Goal: Communication & Community: Participate in discussion

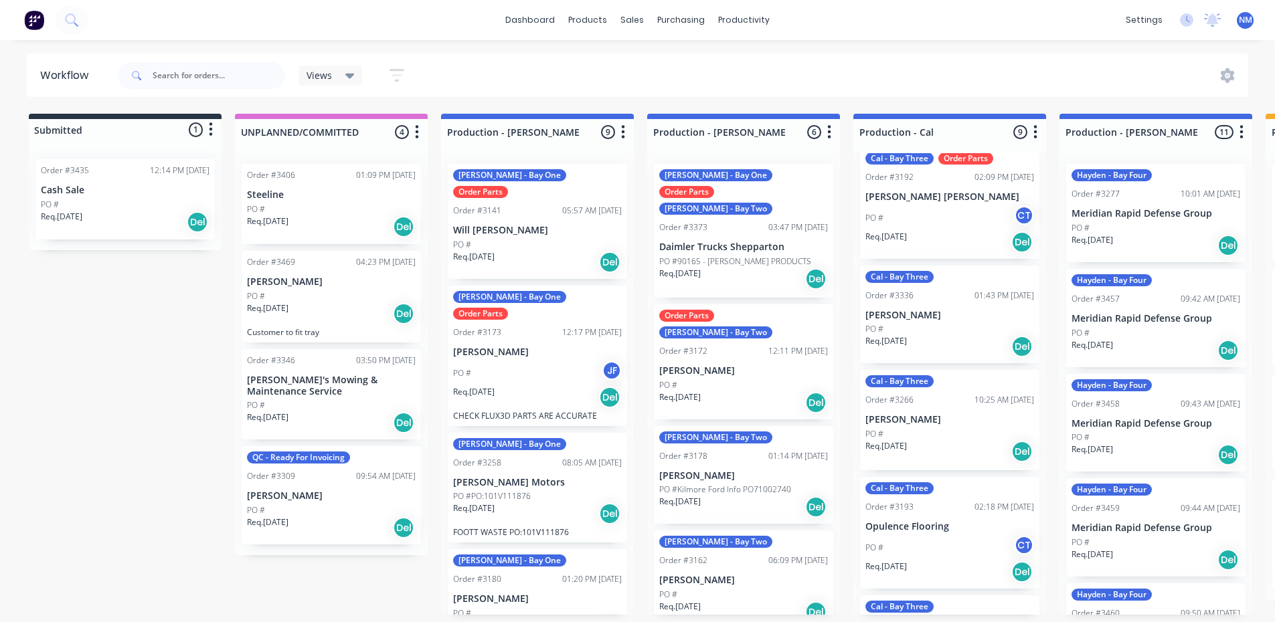
scroll to position [201, 0]
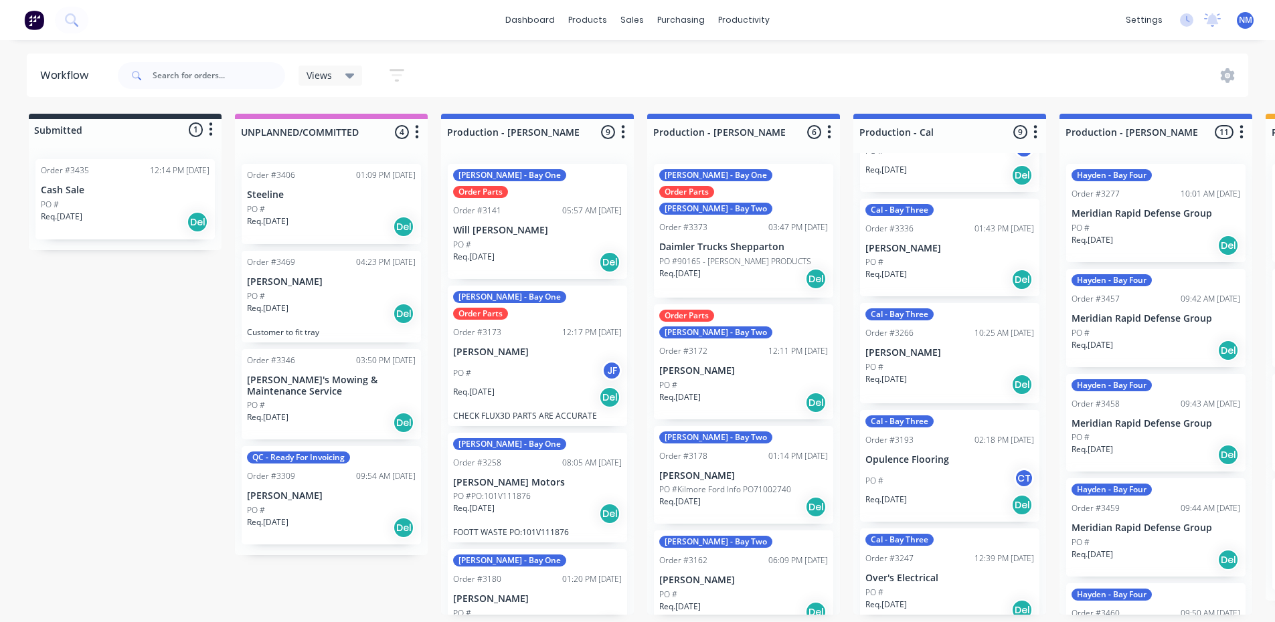
click at [949, 375] on div "Req. [DATE] Del" at bounding box center [949, 384] width 169 height 23
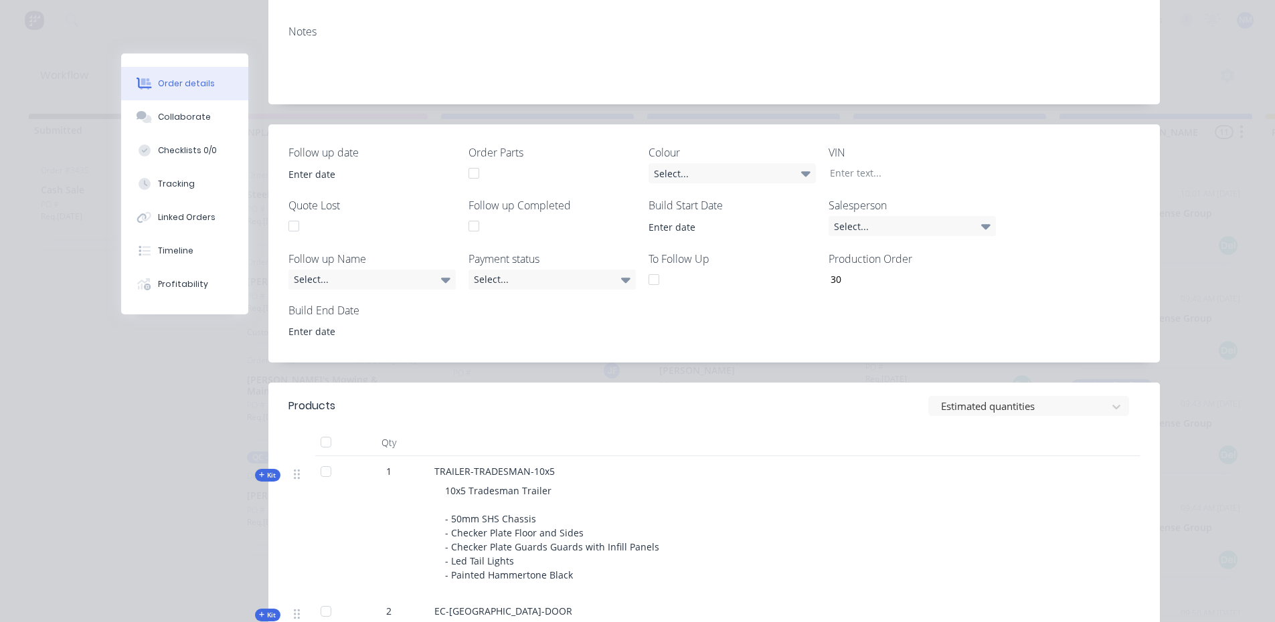
scroll to position [469, 0]
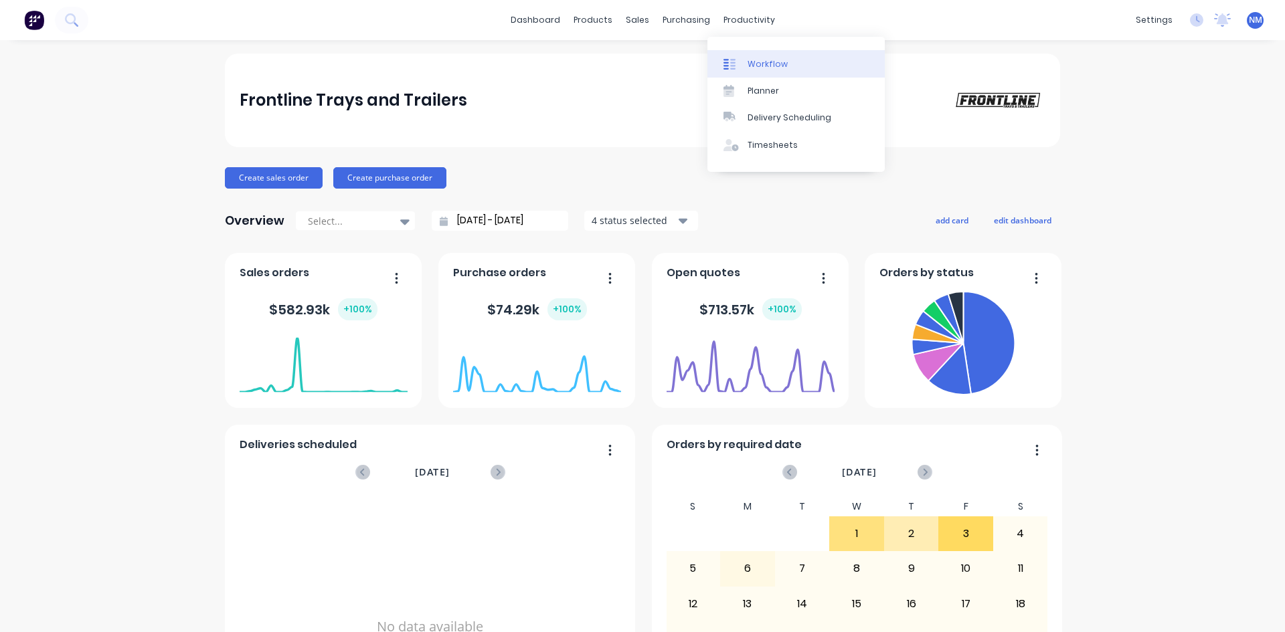
click at [760, 67] on div "Workflow" at bounding box center [768, 64] width 40 height 12
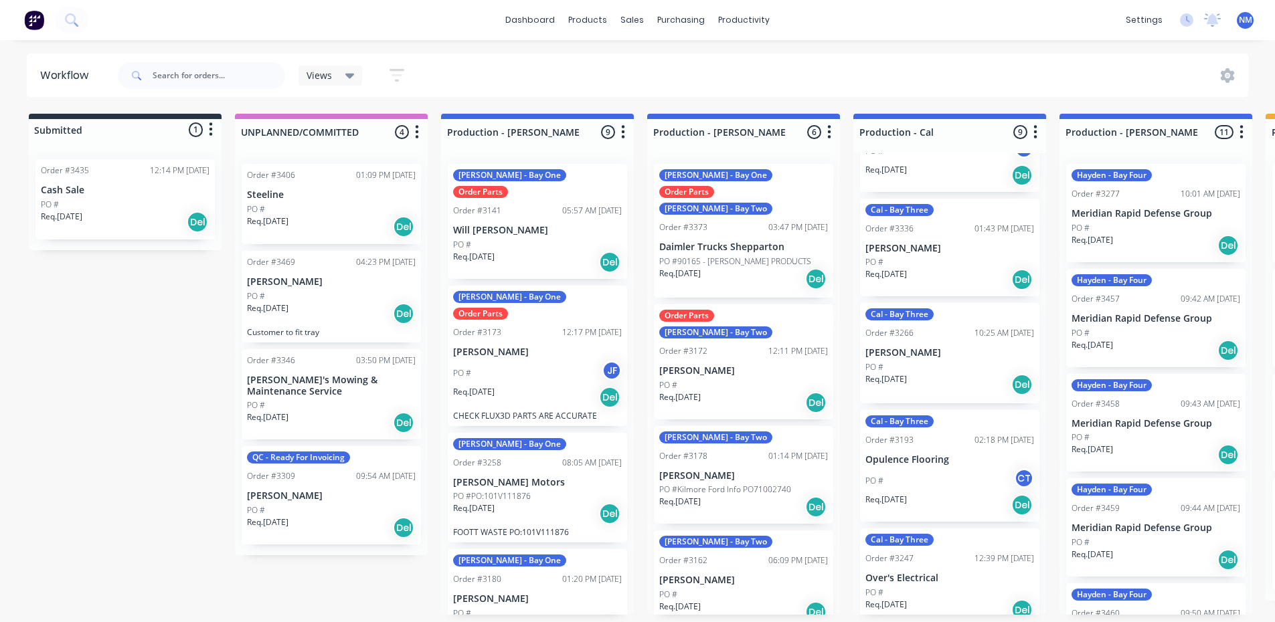
scroll to position [268, 0]
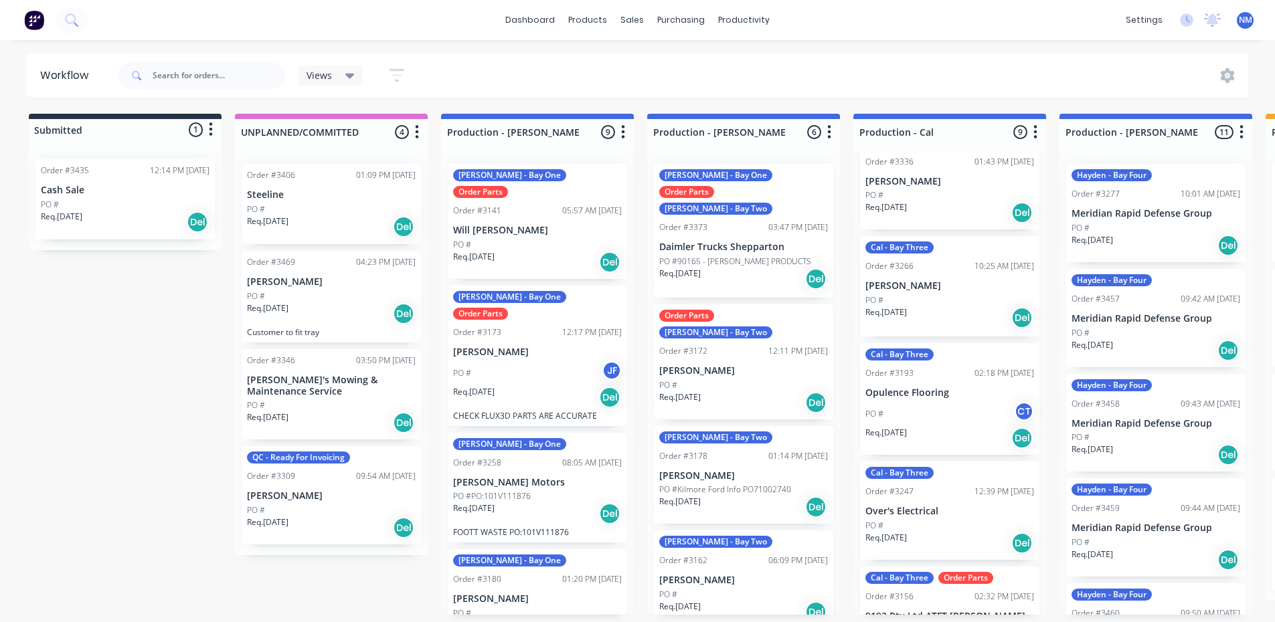
click at [940, 413] on div "PO # CT" at bounding box center [949, 414] width 169 height 25
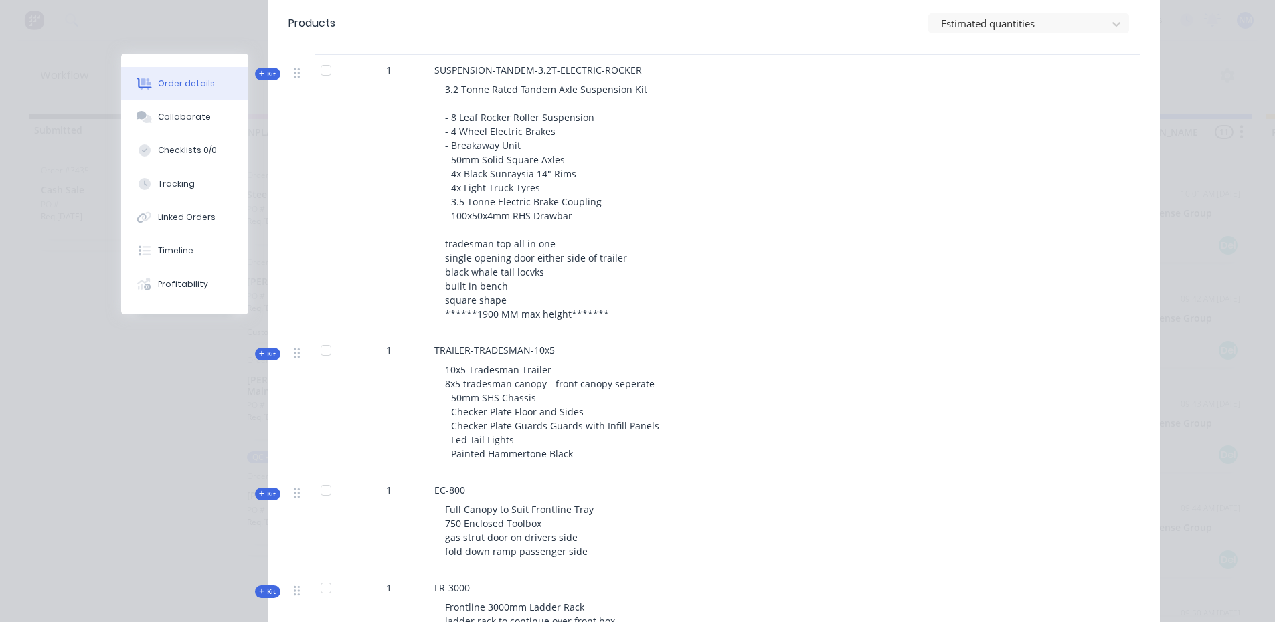
scroll to position [602, 0]
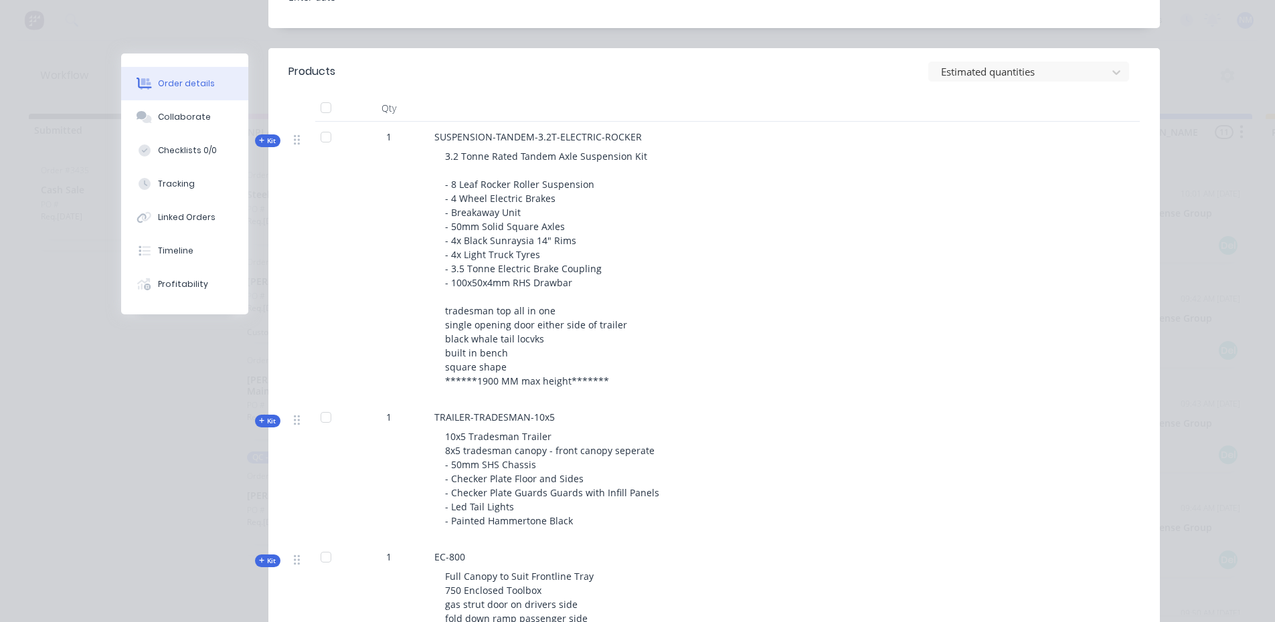
click at [1209, 242] on div "Order details Collaborate Checklists 0/0 Tracking Linked Orders Timeline Profit…" at bounding box center [637, 311] width 1275 height 622
click at [1193, 216] on div "Order details Collaborate Checklists 0/0 Tracking Linked Orders Timeline Profit…" at bounding box center [637, 311] width 1275 height 622
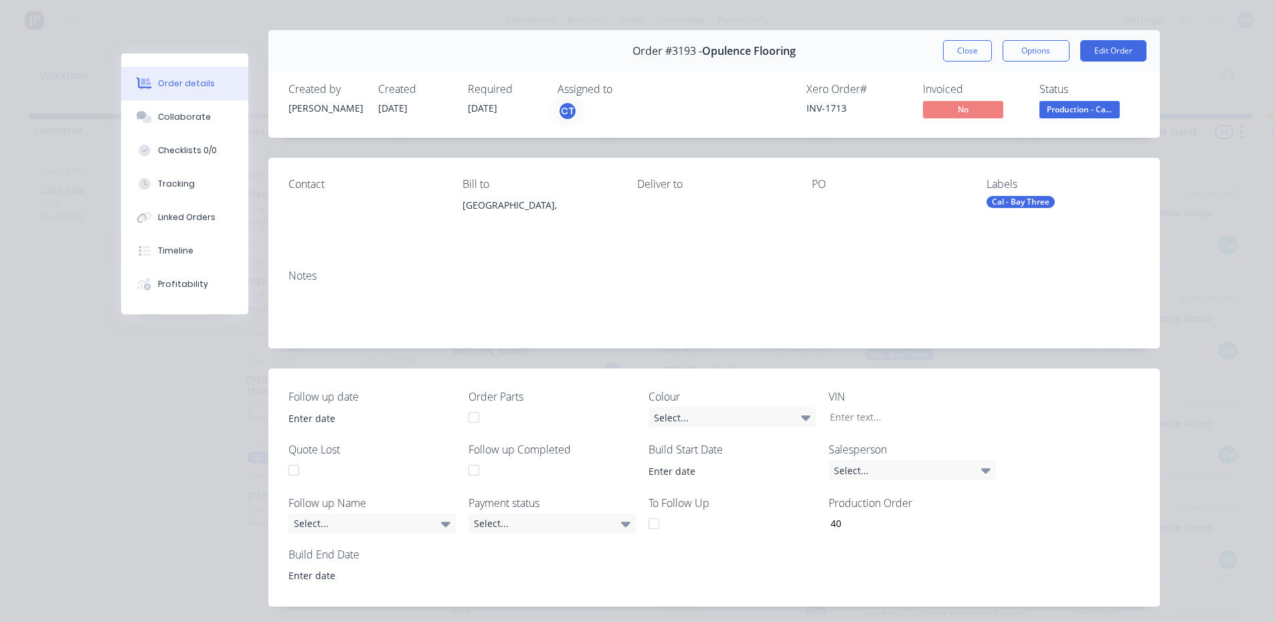
scroll to position [0, 0]
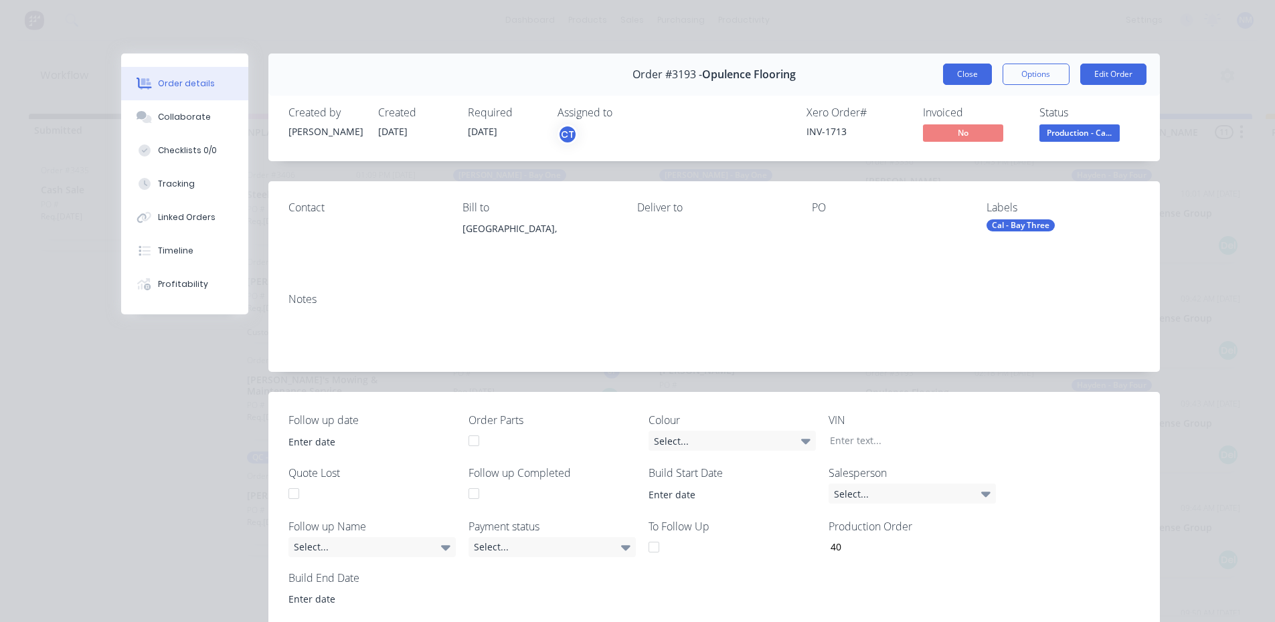
click at [943, 67] on button "Close" at bounding box center [967, 74] width 49 height 21
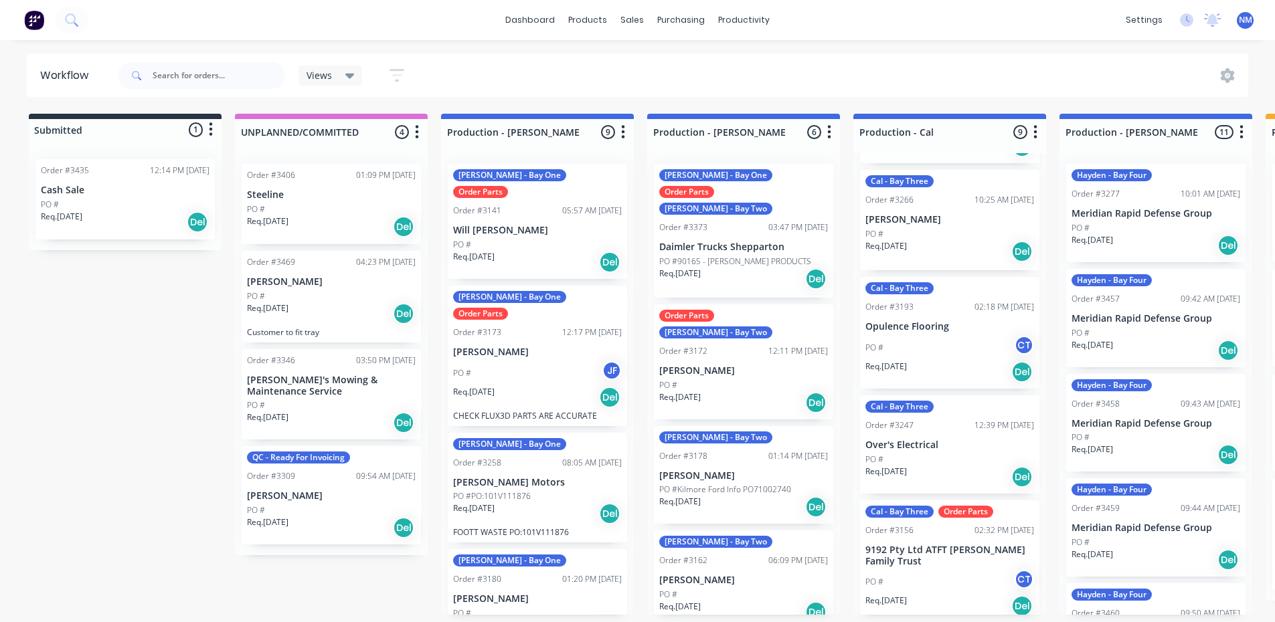
scroll to position [335, 0]
click at [928, 454] on div "PO #" at bounding box center [949, 459] width 169 height 12
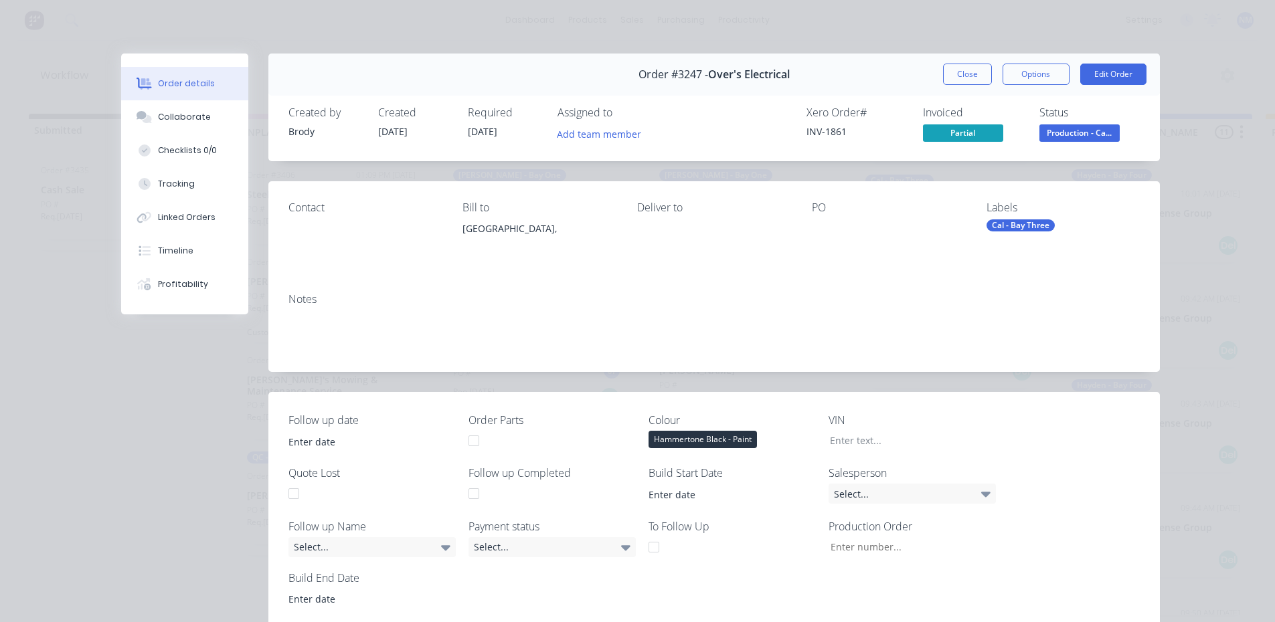
type input "50"
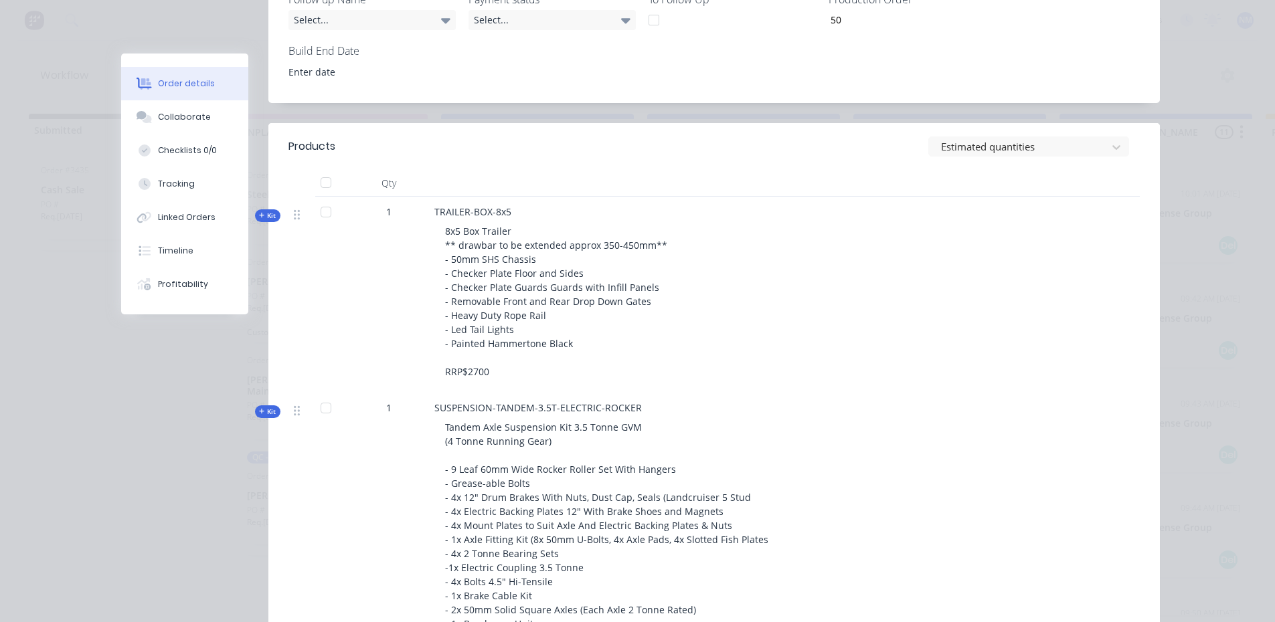
scroll to position [535, 0]
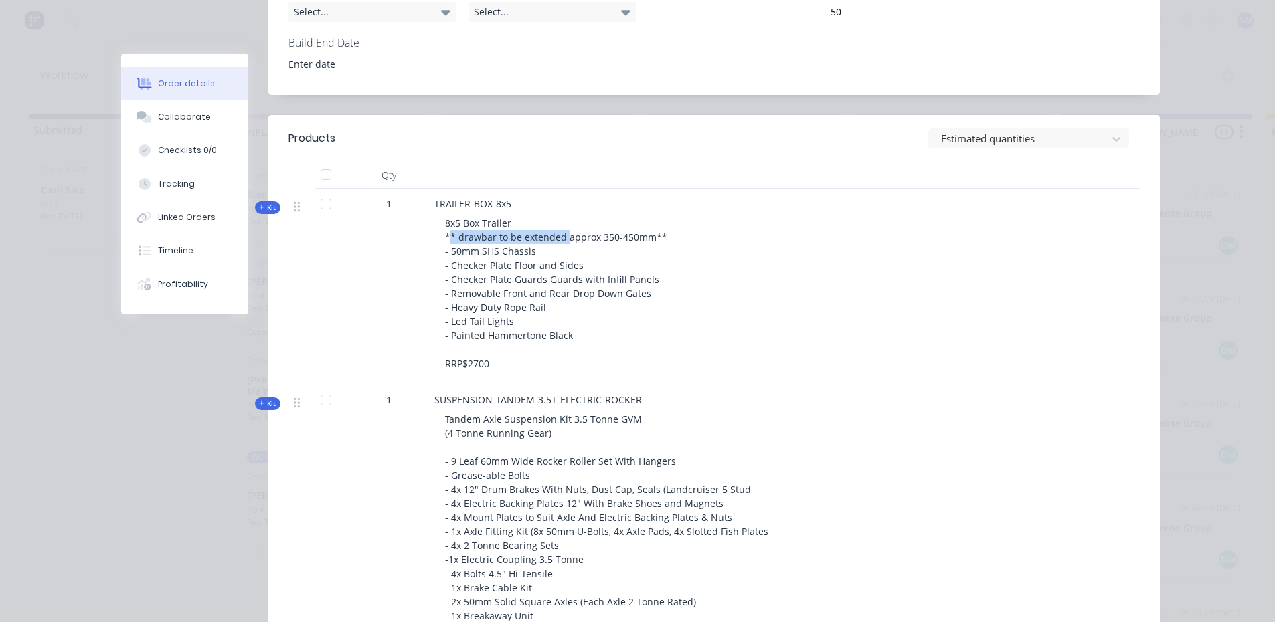
drag, startPoint x: 445, startPoint y: 236, endPoint x: 560, endPoint y: 233, distance: 114.5
click at [560, 233] on span "8x5 Box Trailer ** drawbar to be extended approx 350-450mm** - 50mm SHS Chassis…" at bounding box center [556, 293] width 222 height 153
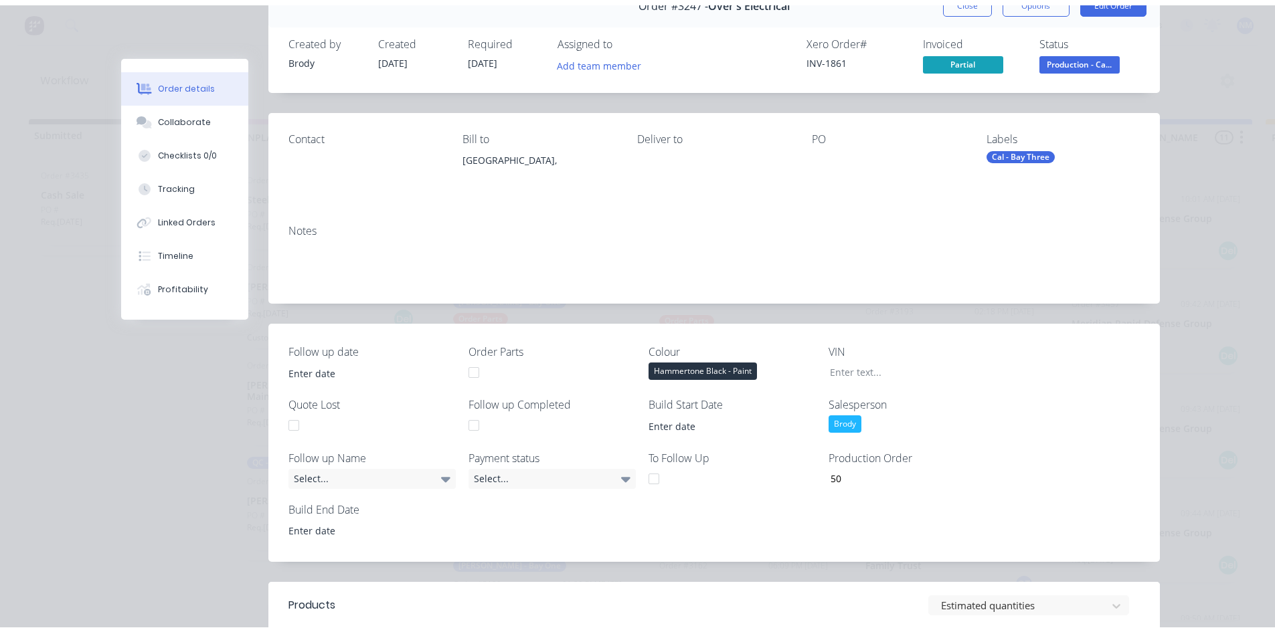
scroll to position [0, 0]
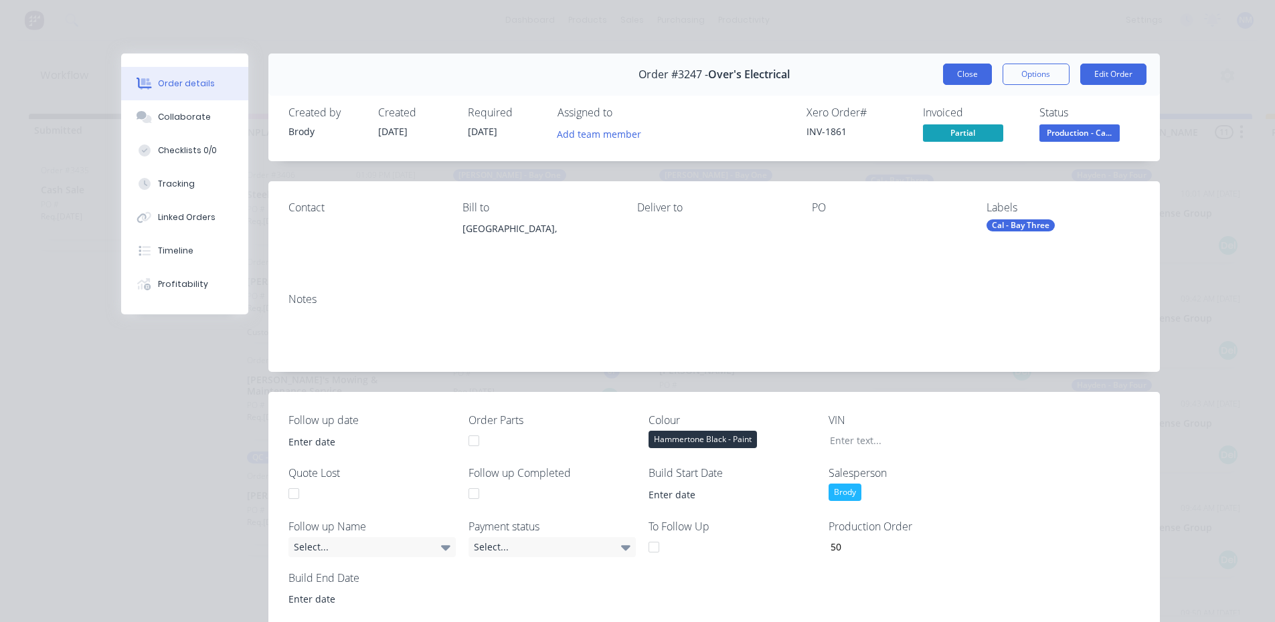
click at [956, 79] on button "Close" at bounding box center [967, 74] width 49 height 21
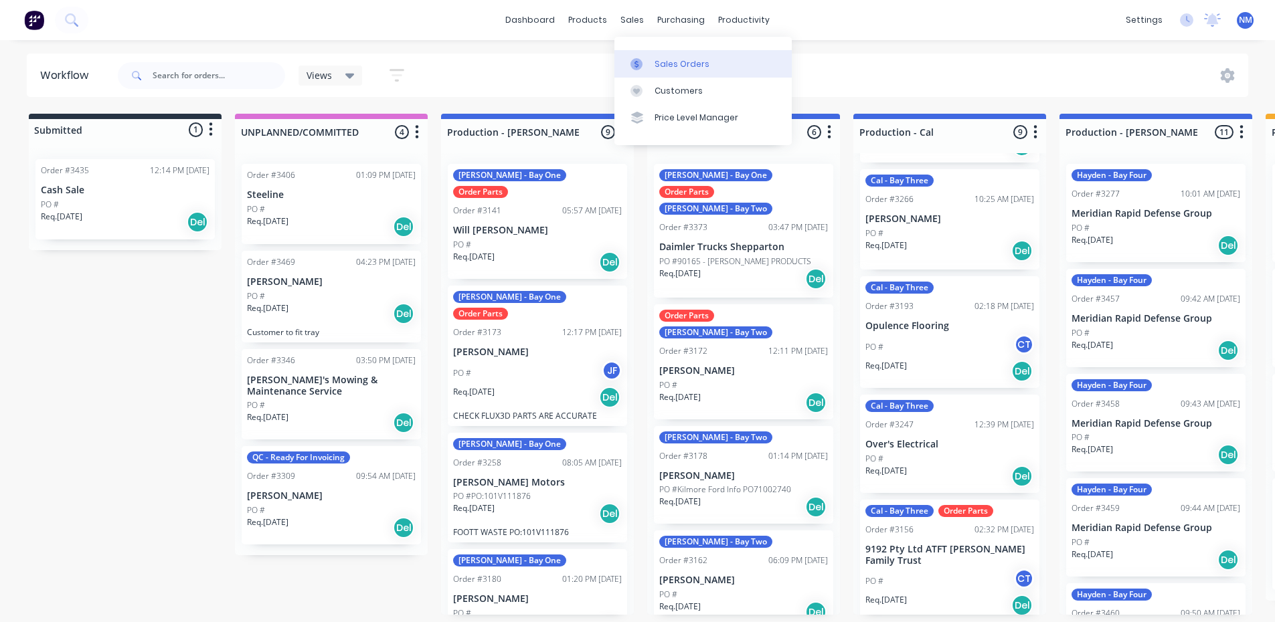
click at [674, 70] on div "Sales Orders" at bounding box center [682, 64] width 55 height 12
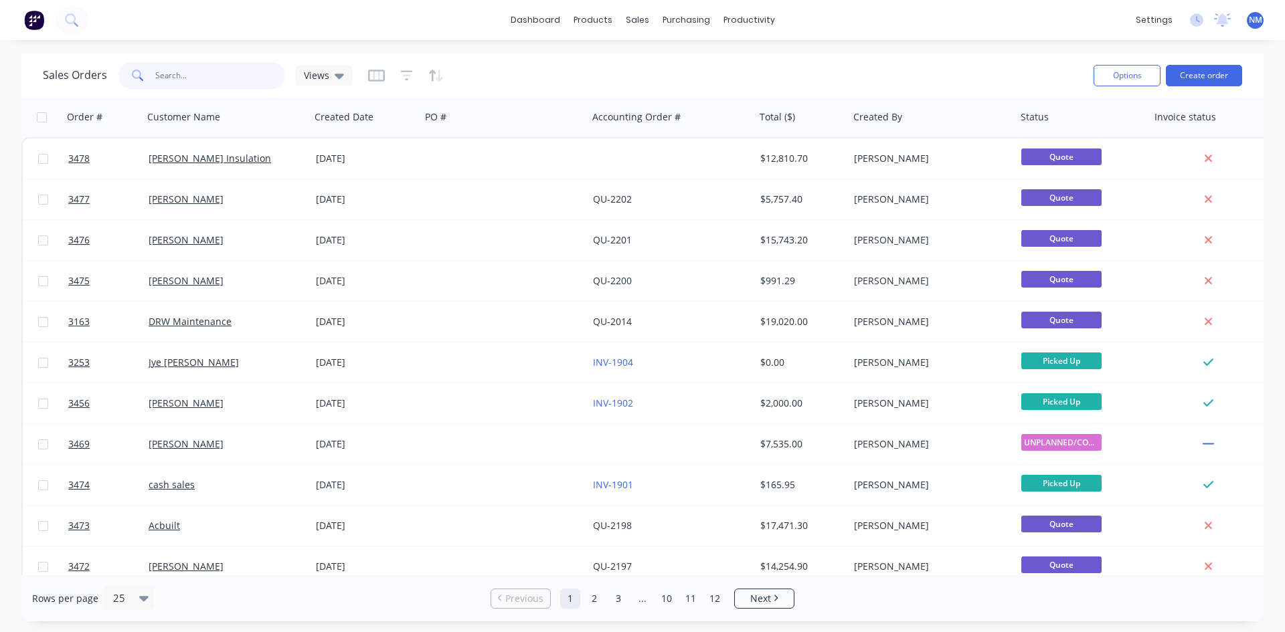
click at [220, 68] on input "text" at bounding box center [220, 75] width 131 height 27
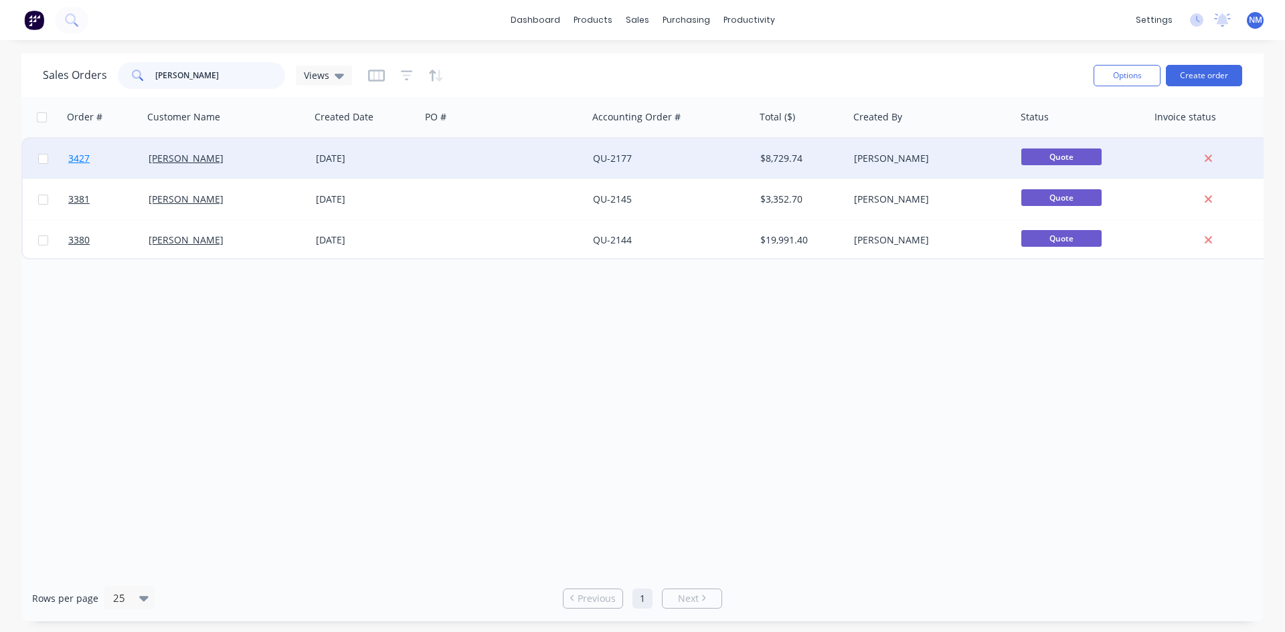
type input "[PERSON_NAME]"
click at [78, 154] on span "3427" at bounding box center [78, 158] width 21 height 13
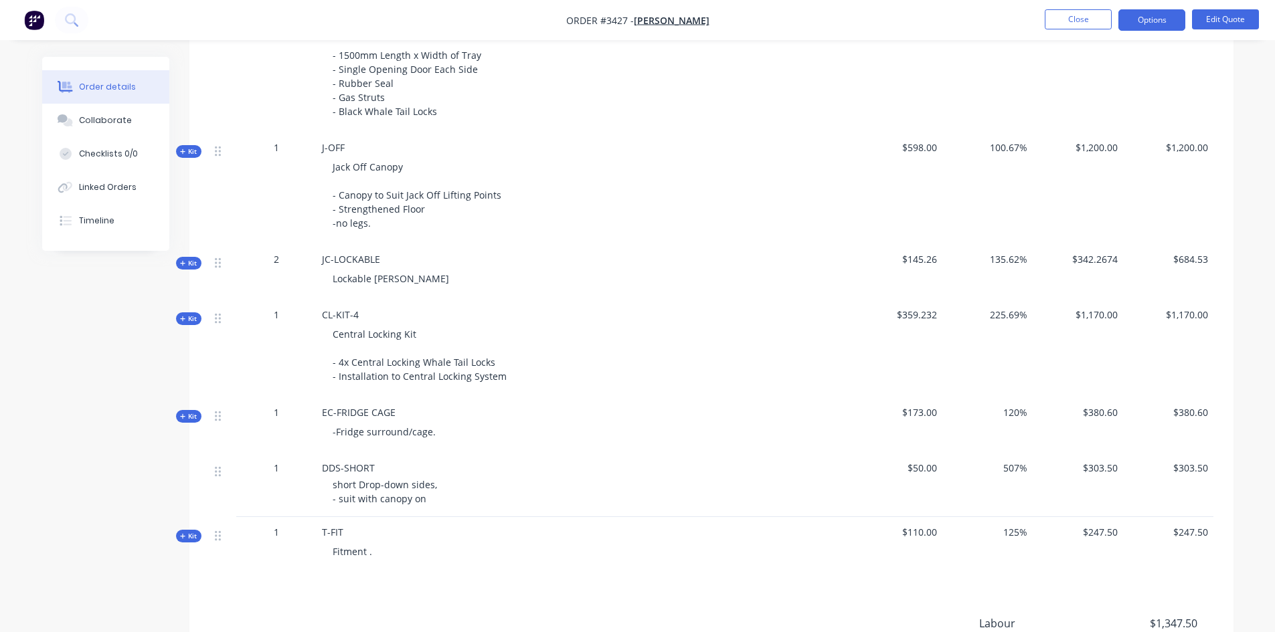
scroll to position [602, 0]
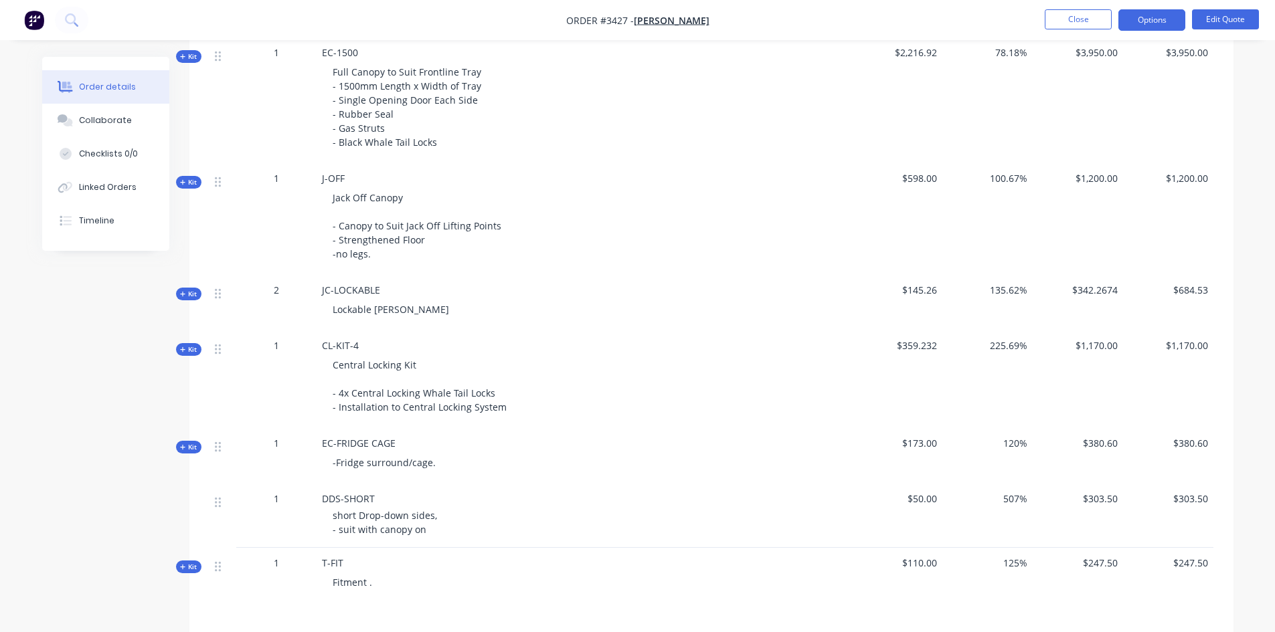
click at [191, 53] on span "Kit" at bounding box center [188, 57] width 17 height 10
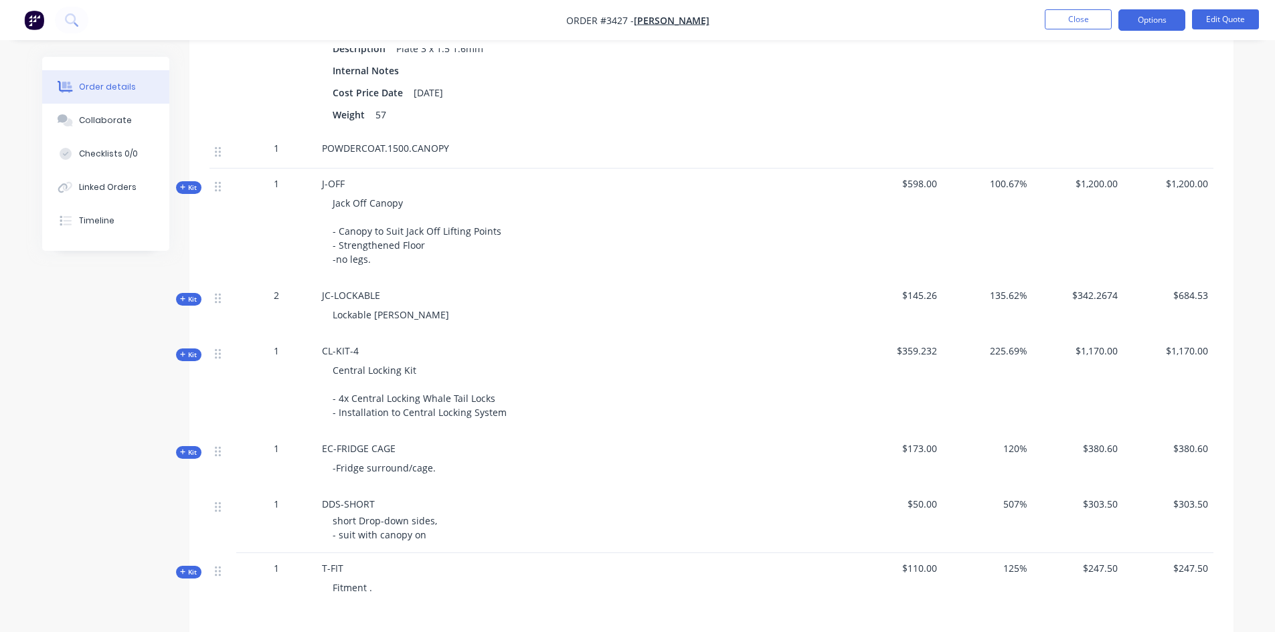
scroll to position [1673, 0]
click at [196, 298] on span "Kit" at bounding box center [188, 301] width 17 height 10
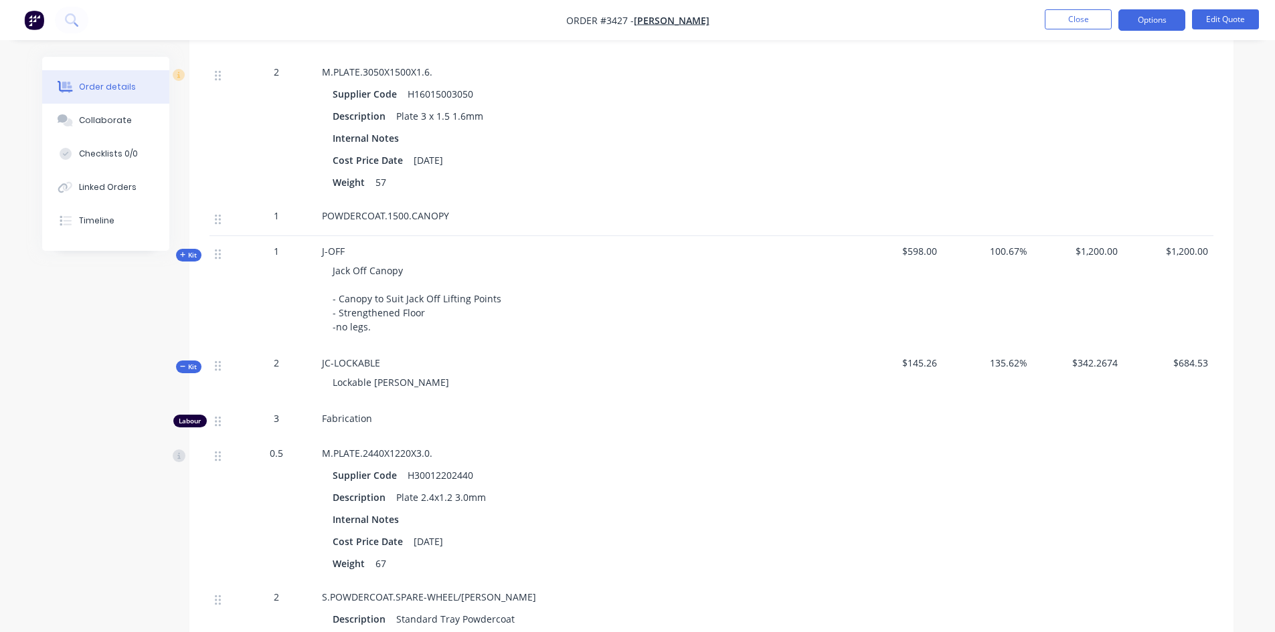
scroll to position [1606, 0]
click at [188, 258] on span "Kit" at bounding box center [188, 256] width 17 height 10
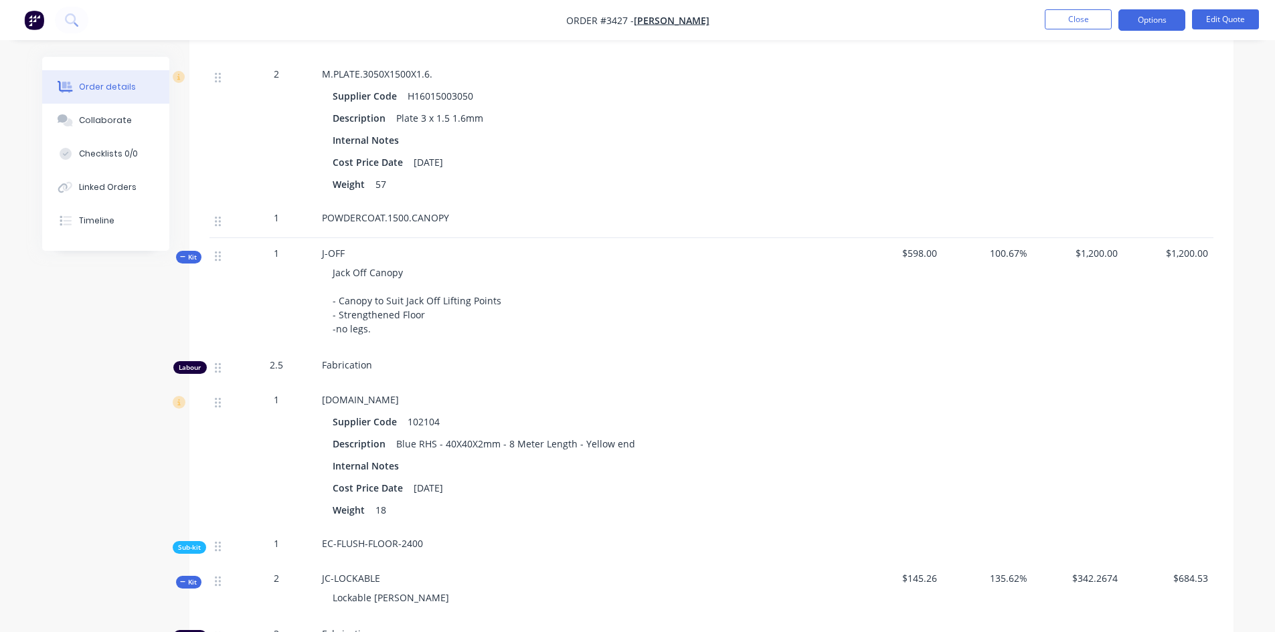
scroll to position [1472, 0]
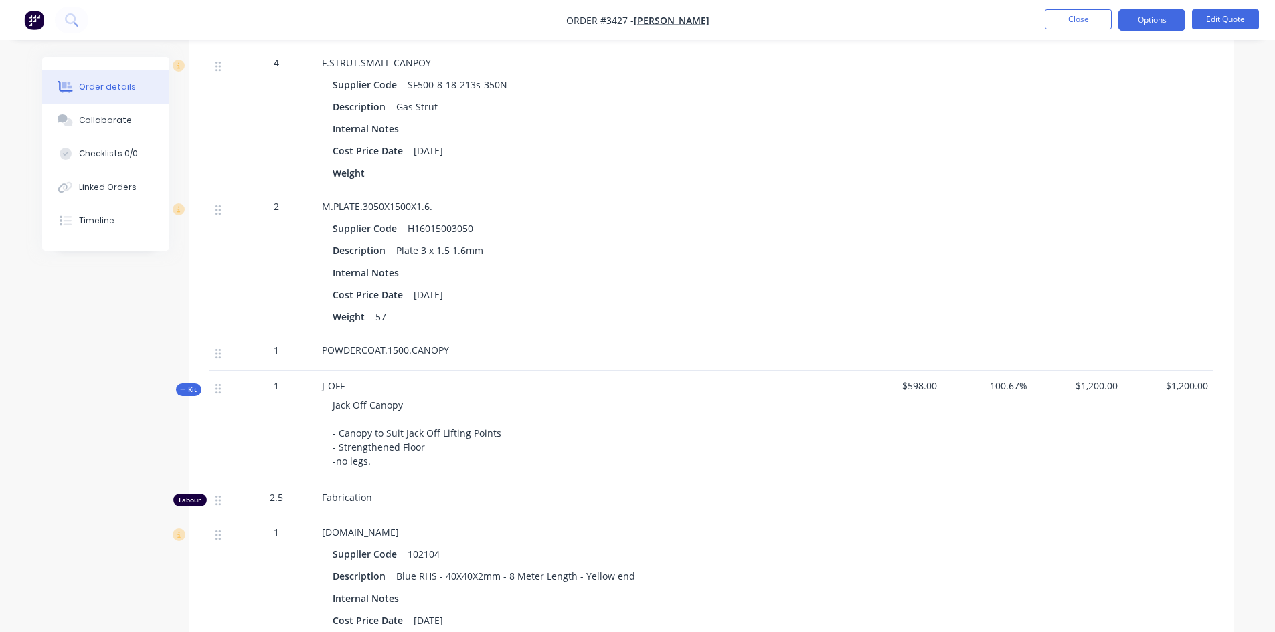
click at [183, 385] on span "Kit" at bounding box center [188, 390] width 17 height 10
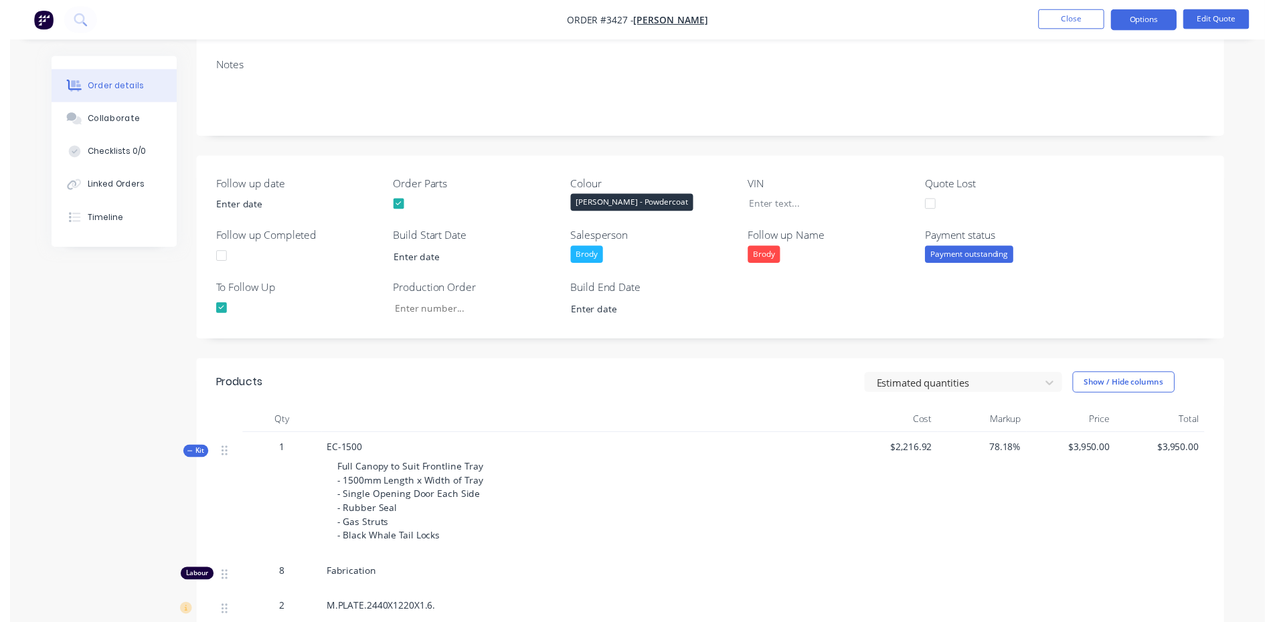
scroll to position [0, 0]
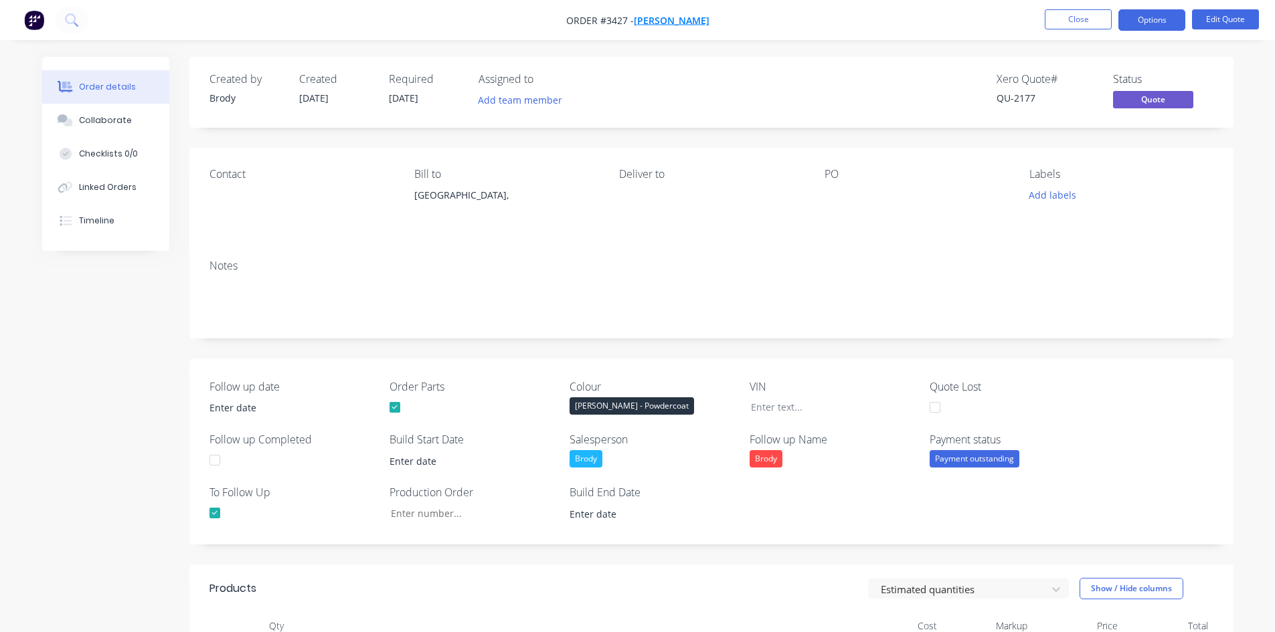
click at [683, 25] on span "[PERSON_NAME]" at bounding box center [672, 20] width 76 height 13
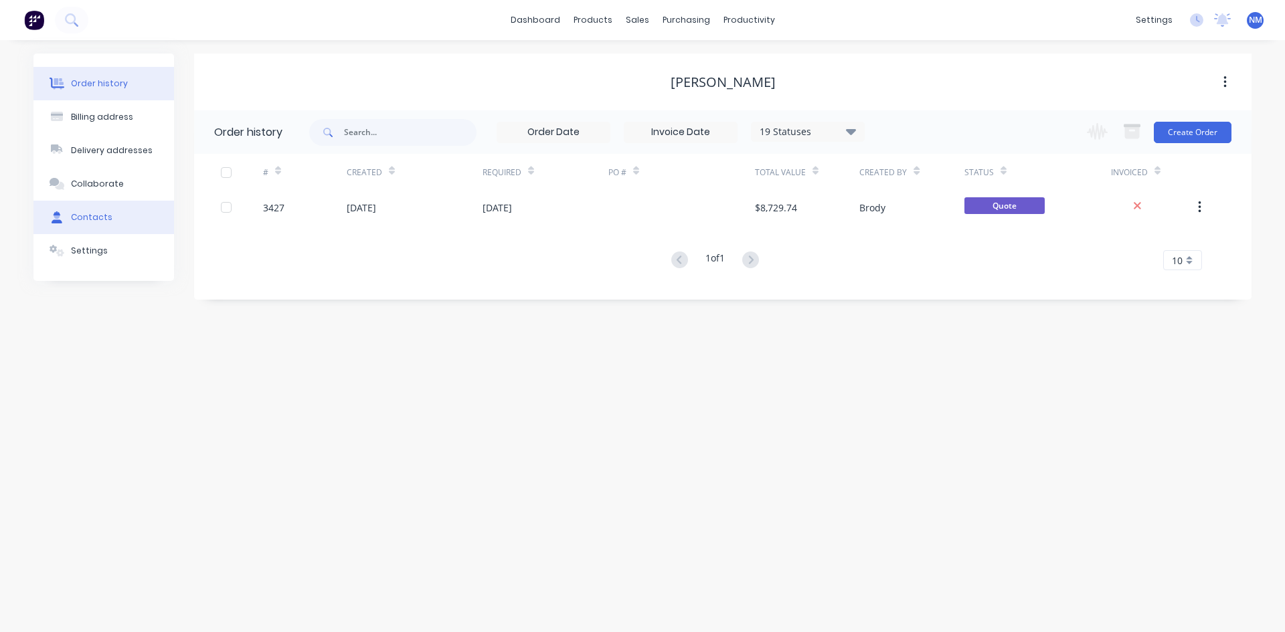
click at [113, 212] on button "Contacts" at bounding box center [103, 217] width 141 height 33
select select "AU"
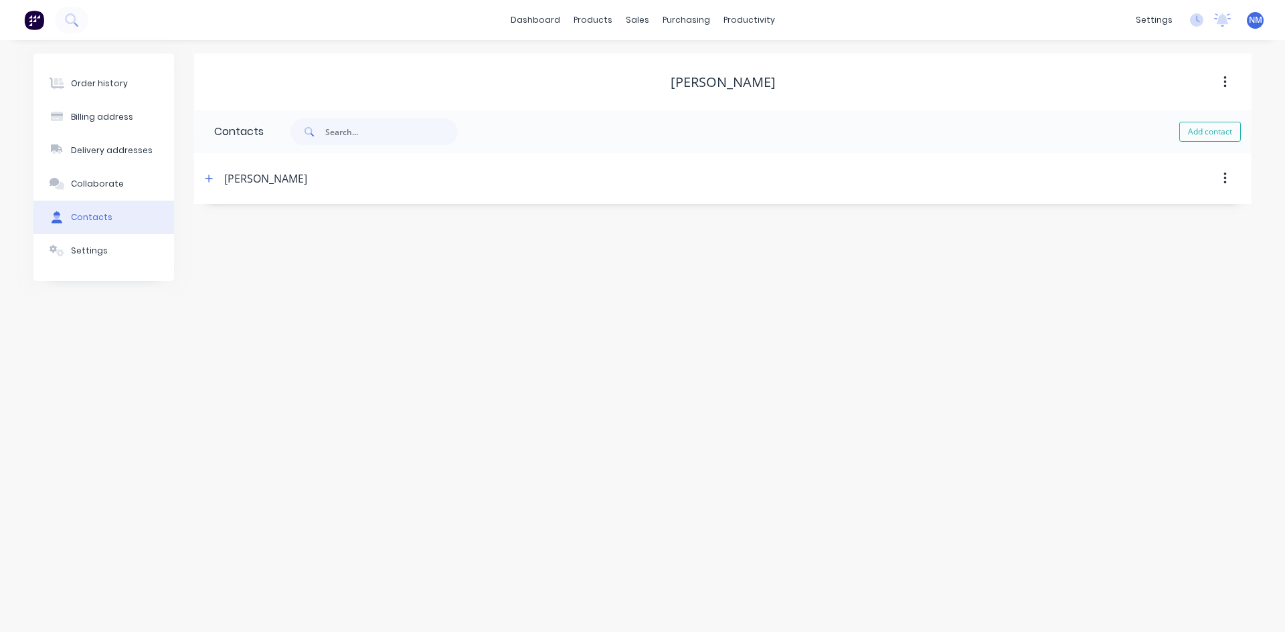
click at [219, 187] on div "[PERSON_NAME]" at bounding box center [595, 179] width 788 height 24
click at [214, 183] on button "button" at bounding box center [209, 178] width 17 height 17
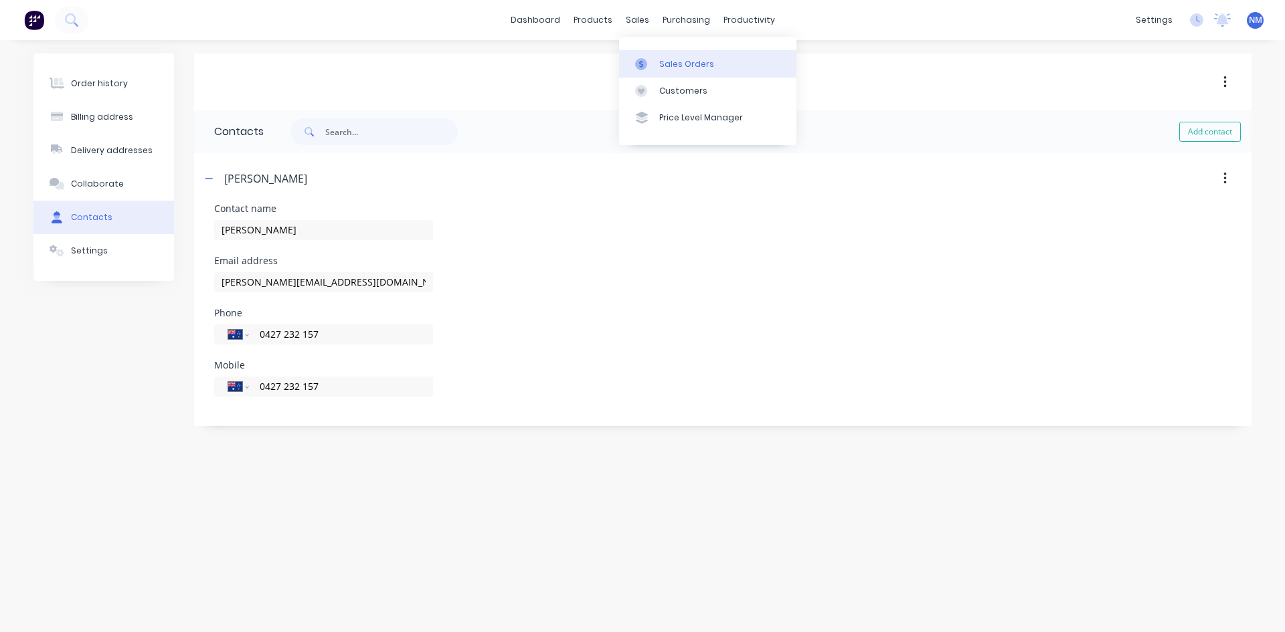
click at [661, 62] on div "Sales Orders" at bounding box center [686, 64] width 55 height 12
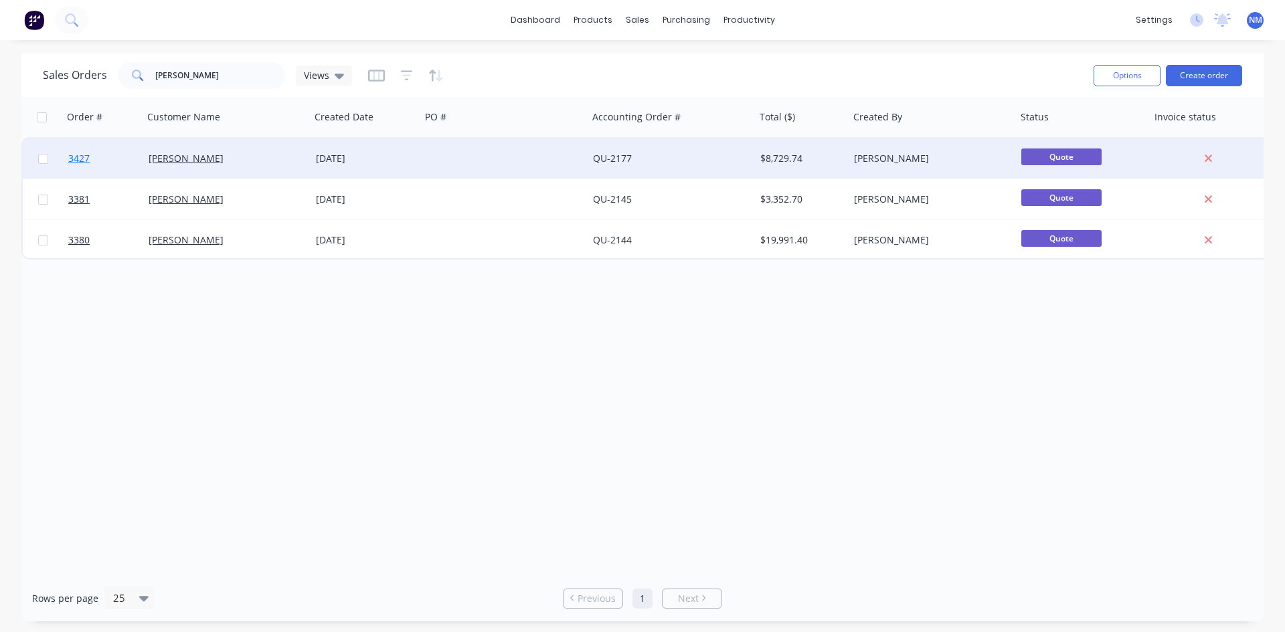
click at [82, 161] on span "3427" at bounding box center [78, 158] width 21 height 13
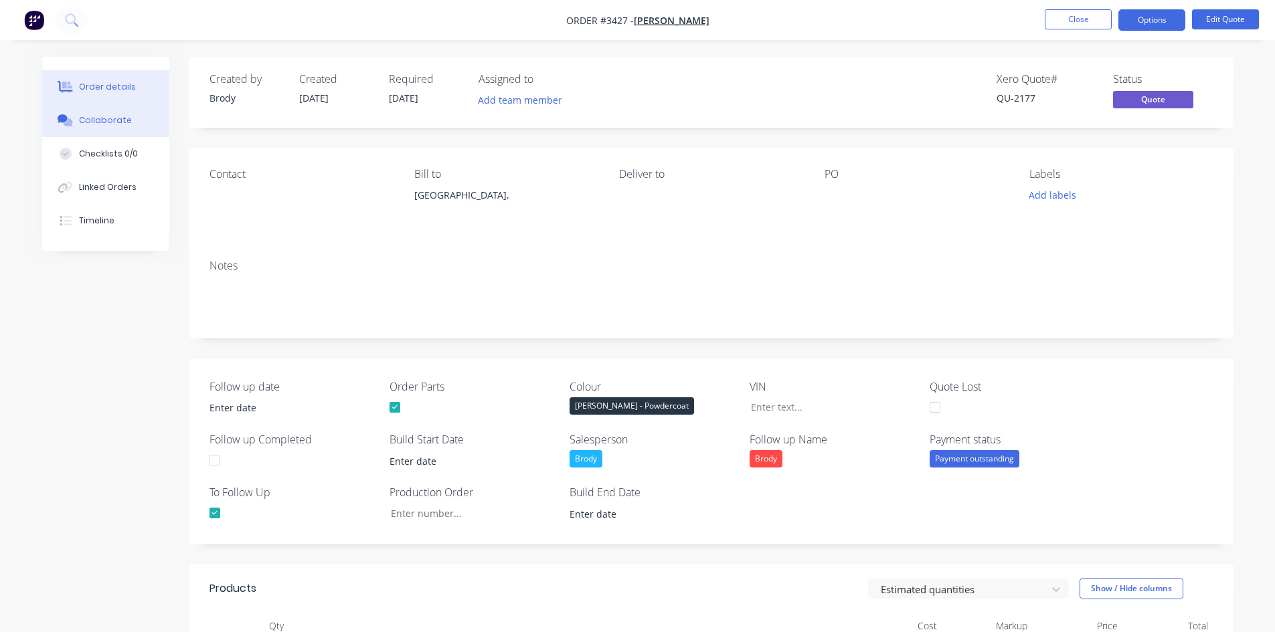
click at [92, 122] on div "Collaborate" at bounding box center [105, 120] width 53 height 12
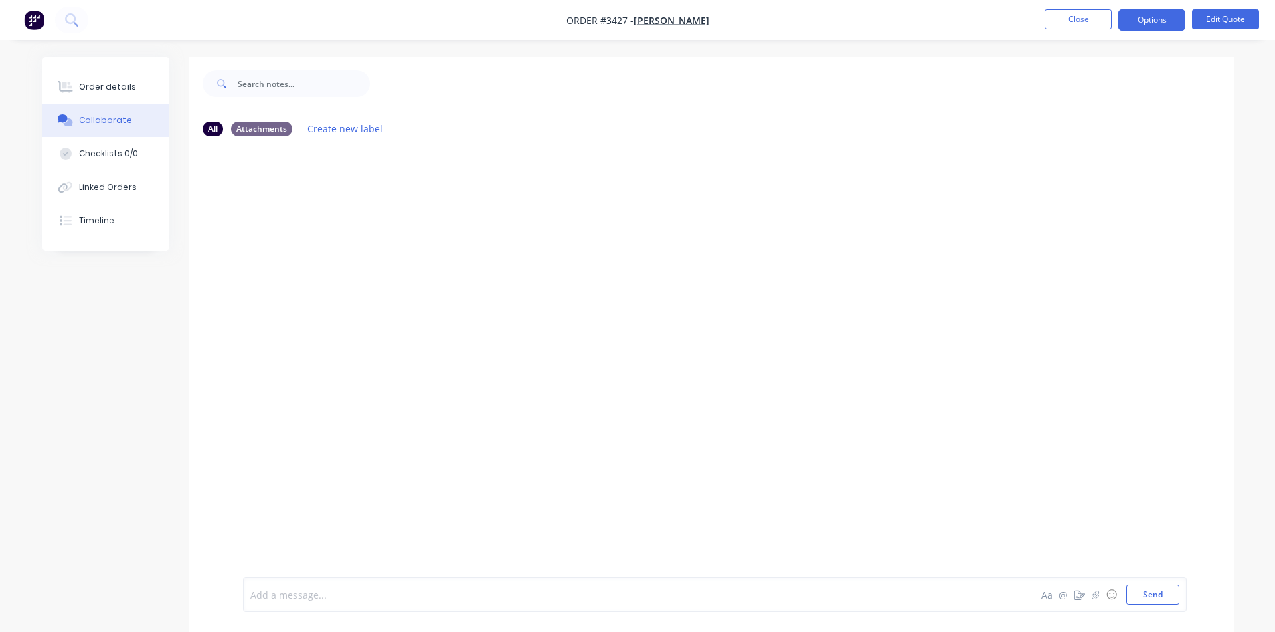
click at [424, 590] on div at bounding box center [599, 595] width 696 height 14
click at [1151, 596] on button "Send" at bounding box center [1152, 595] width 53 height 20
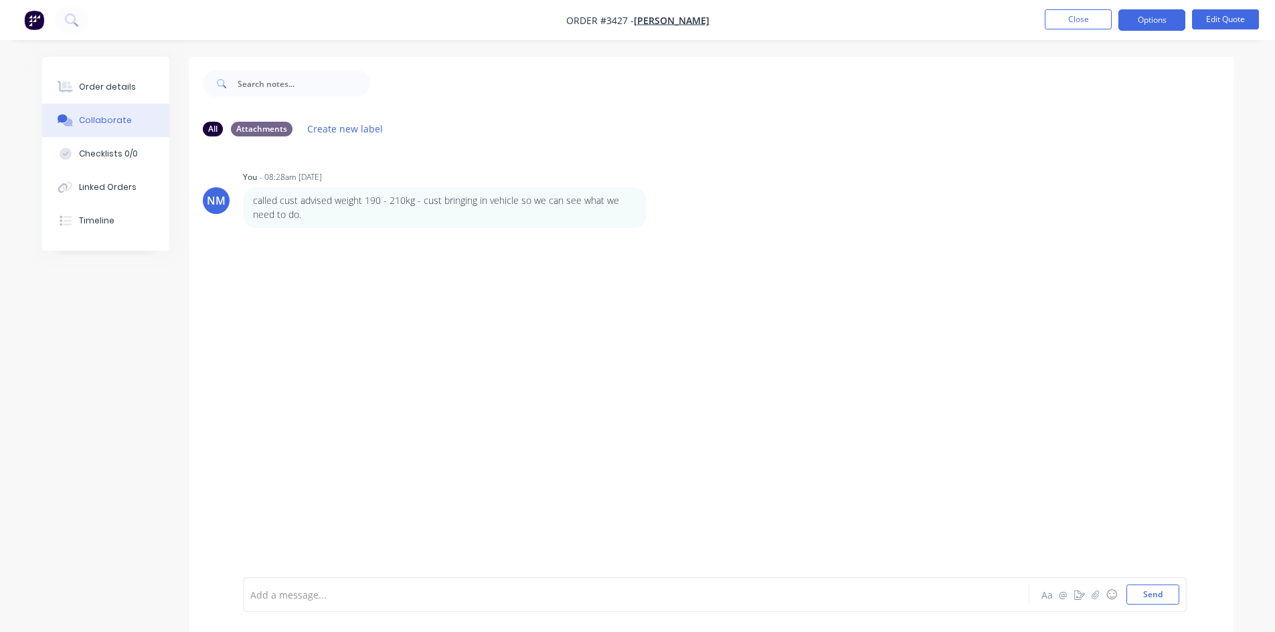
click at [31, 11] on img "button" at bounding box center [34, 20] width 20 height 20
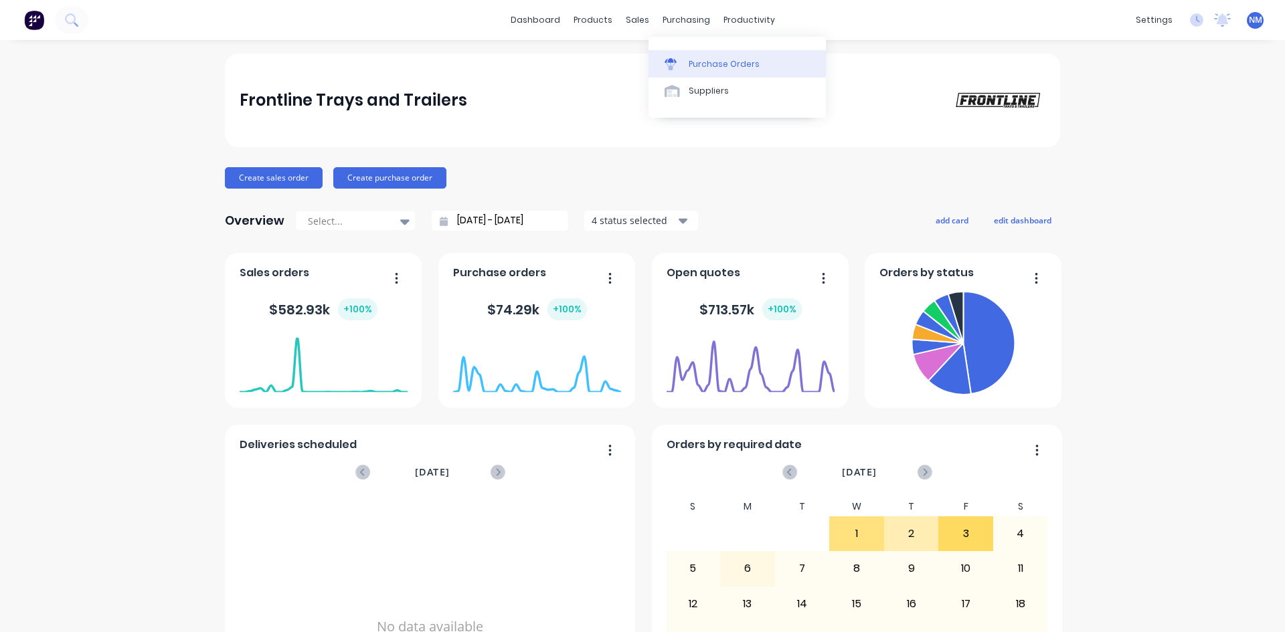
click at [732, 68] on div "Purchase Orders" at bounding box center [724, 64] width 71 height 12
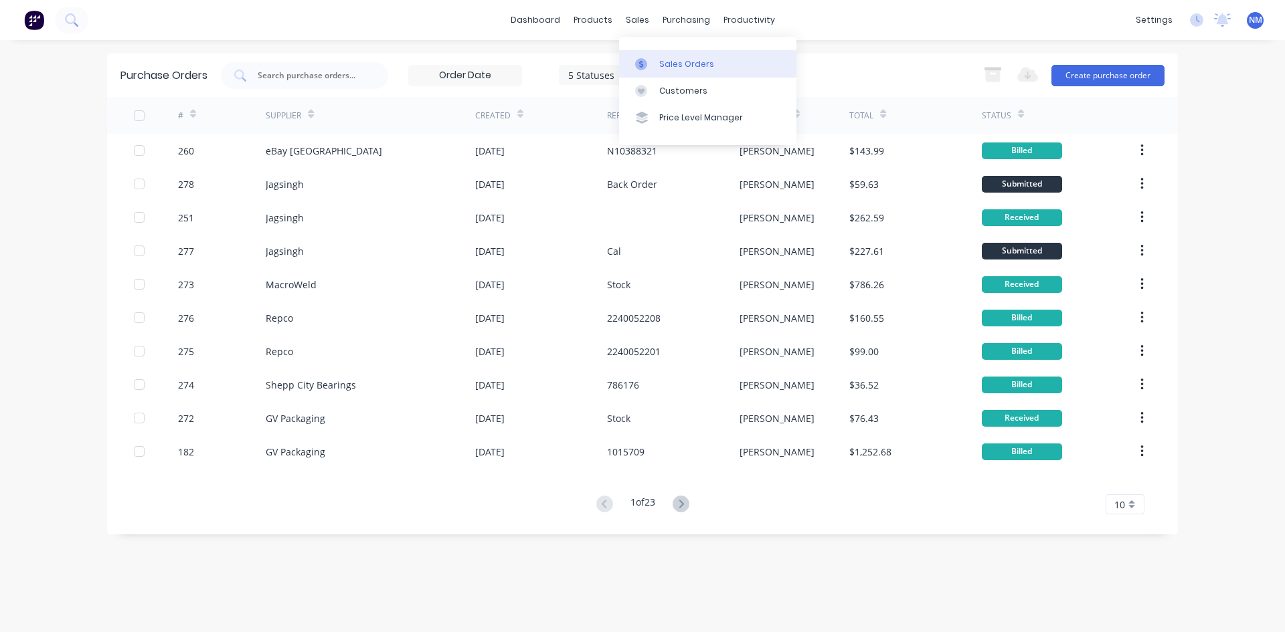
click at [661, 65] on div "Sales Orders" at bounding box center [686, 64] width 55 height 12
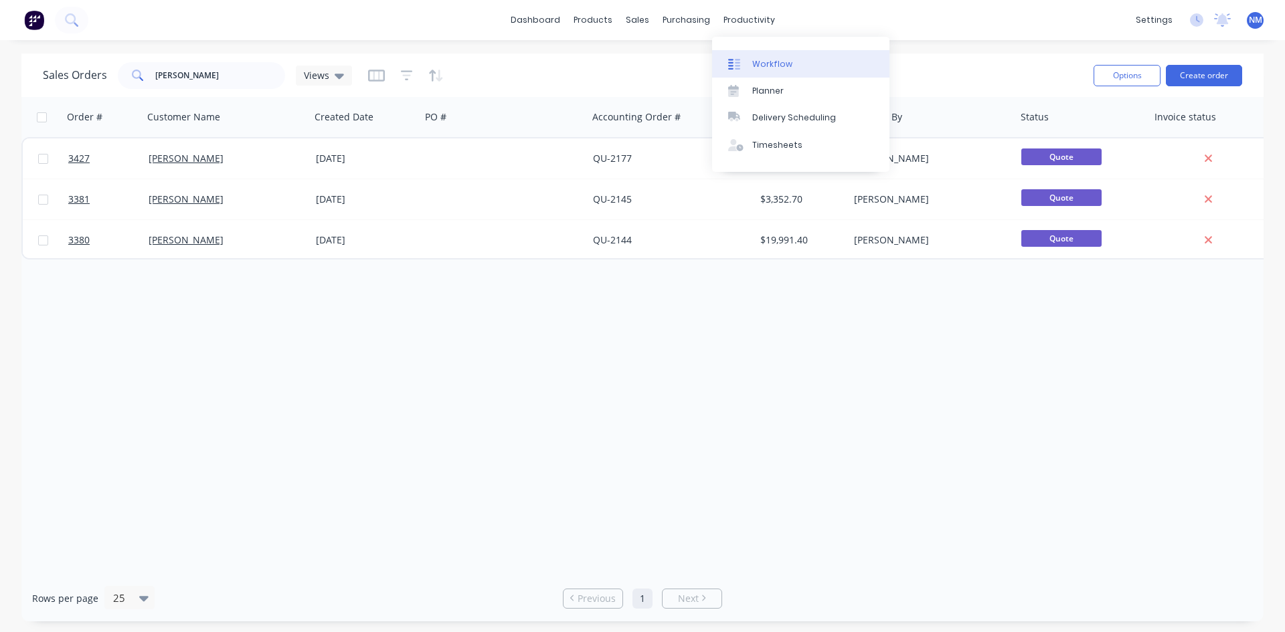
click at [770, 55] on link "Workflow" at bounding box center [800, 63] width 177 height 27
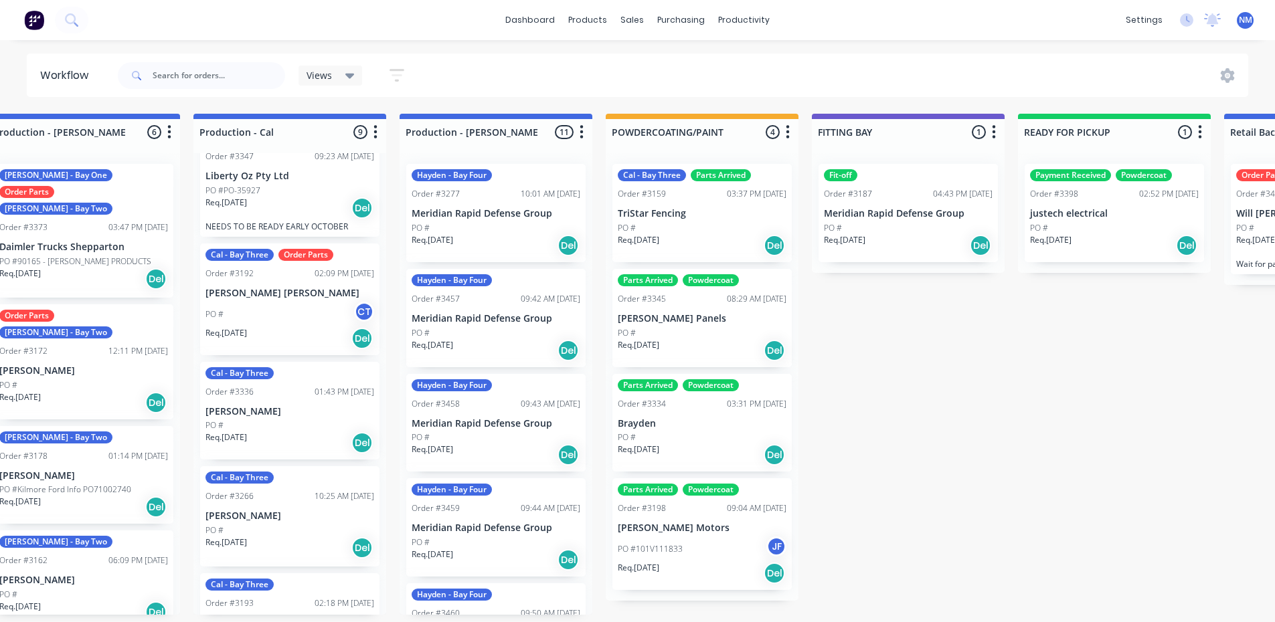
scroll to position [67, 0]
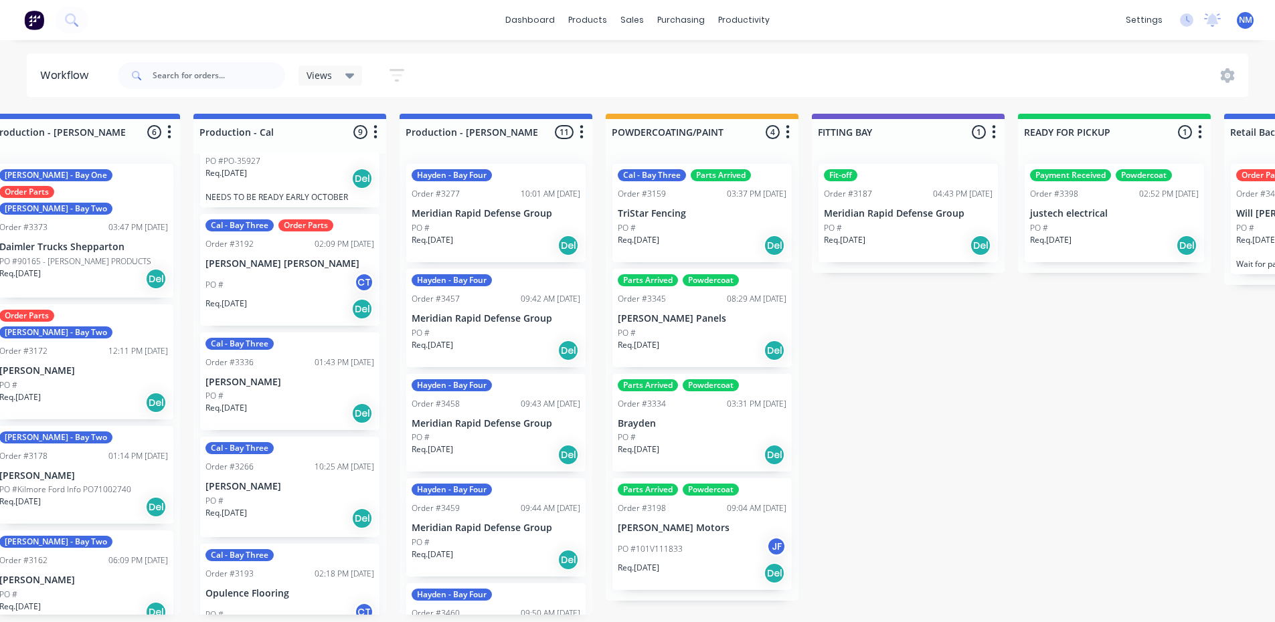
click at [285, 394] on div "PO #" at bounding box center [289, 396] width 169 height 12
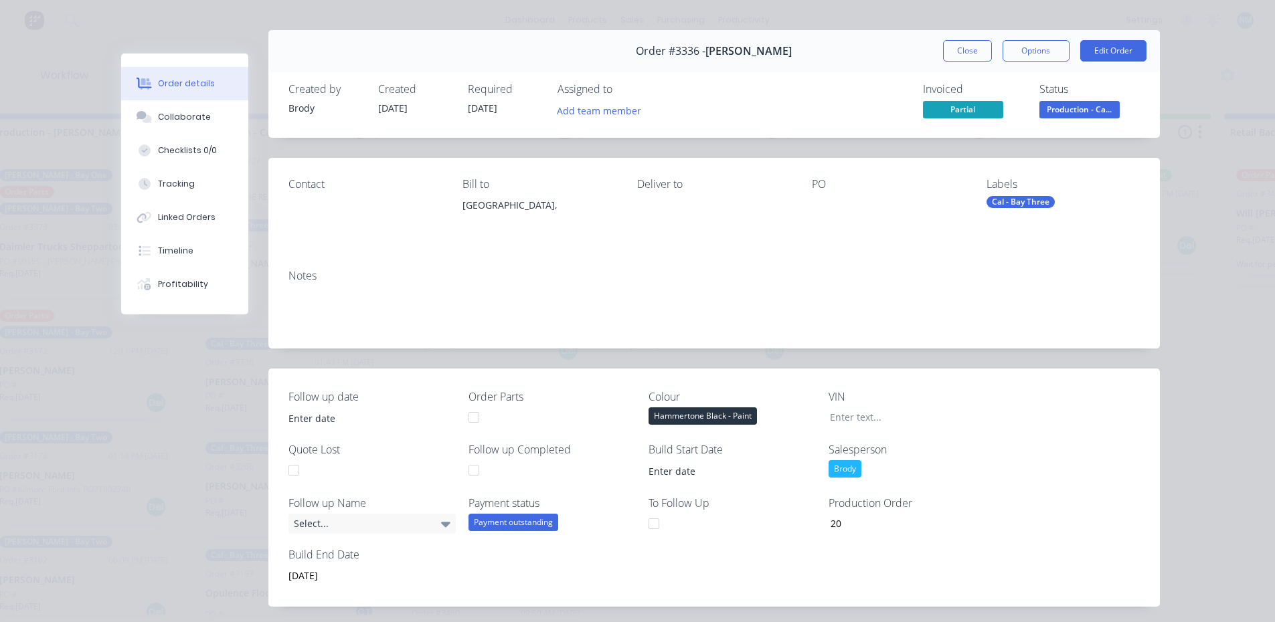
scroll to position [0, 0]
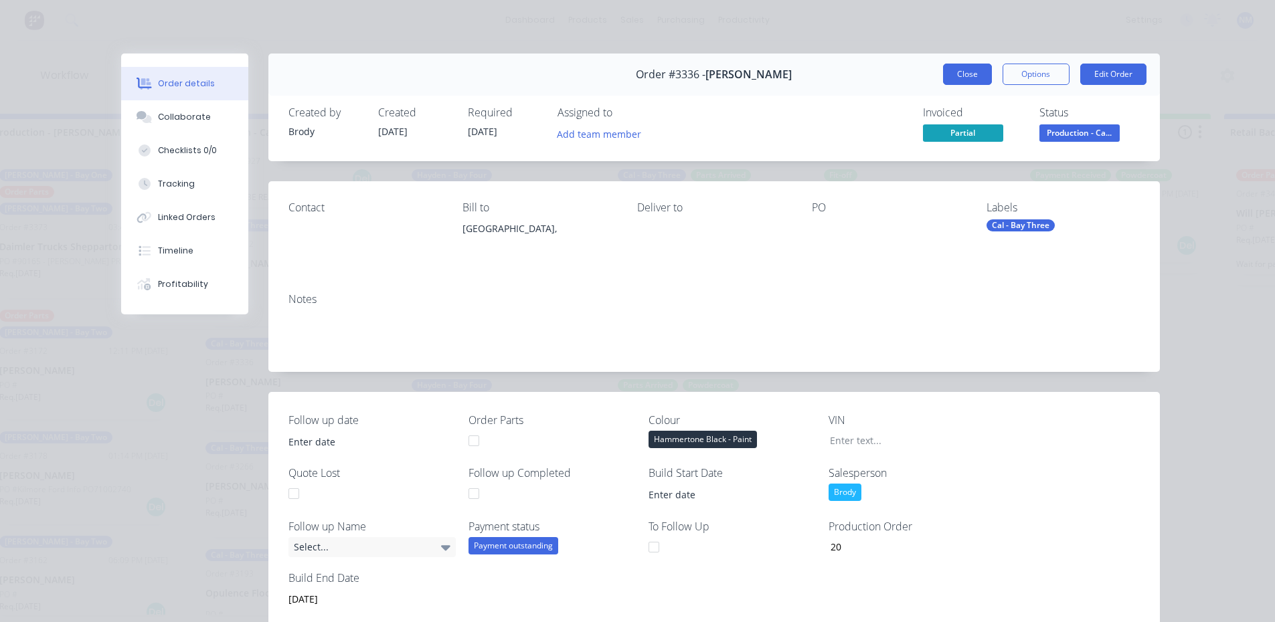
click at [953, 81] on button "Close" at bounding box center [967, 74] width 49 height 21
